Goal: Register for event/course

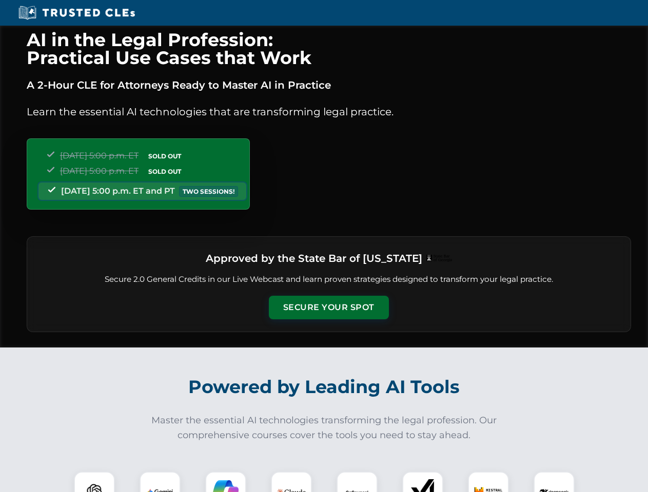
click at [328, 308] on button "Secure Your Spot" at bounding box center [329, 308] width 120 height 24
click at [94, 482] on img at bounding box center [95, 493] width 30 height 30
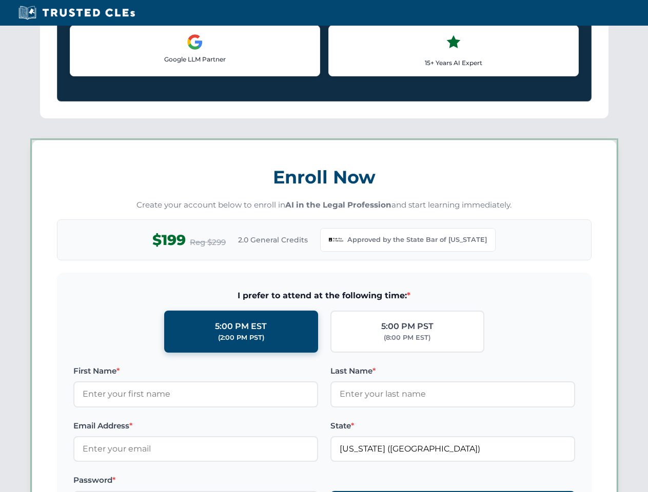
click at [226, 482] on div "AI in the Legal Profession: Practical Use Cases that Work A 2-Hour CLE for Atto…" at bounding box center [324, 480] width 648 height 2392
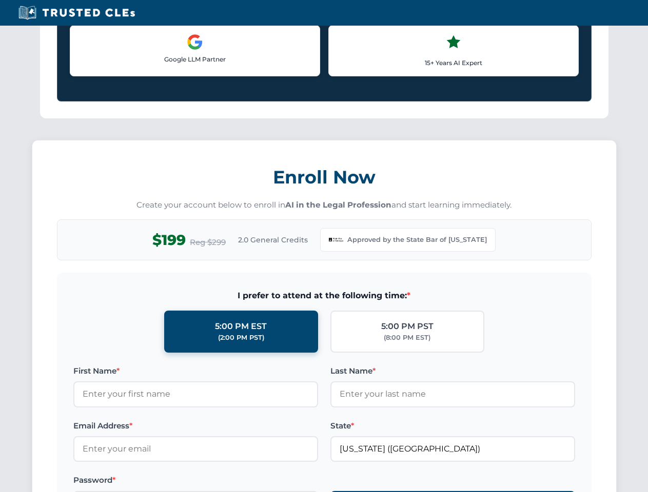
scroll to position [882, 0]
